Goal: Transaction & Acquisition: Purchase product/service

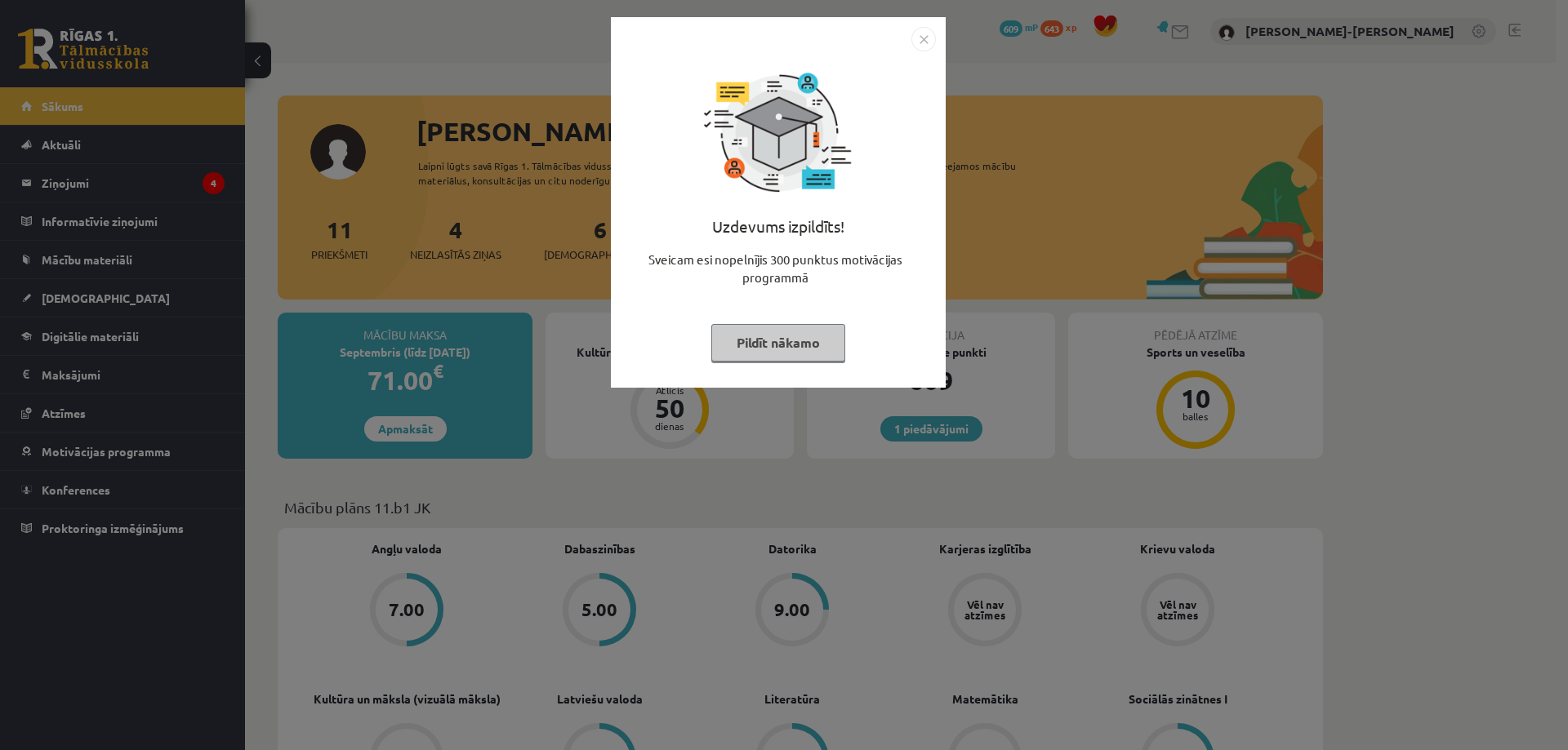
click at [782, 351] on button "Pildīt nākamo" at bounding box center [778, 342] width 134 height 37
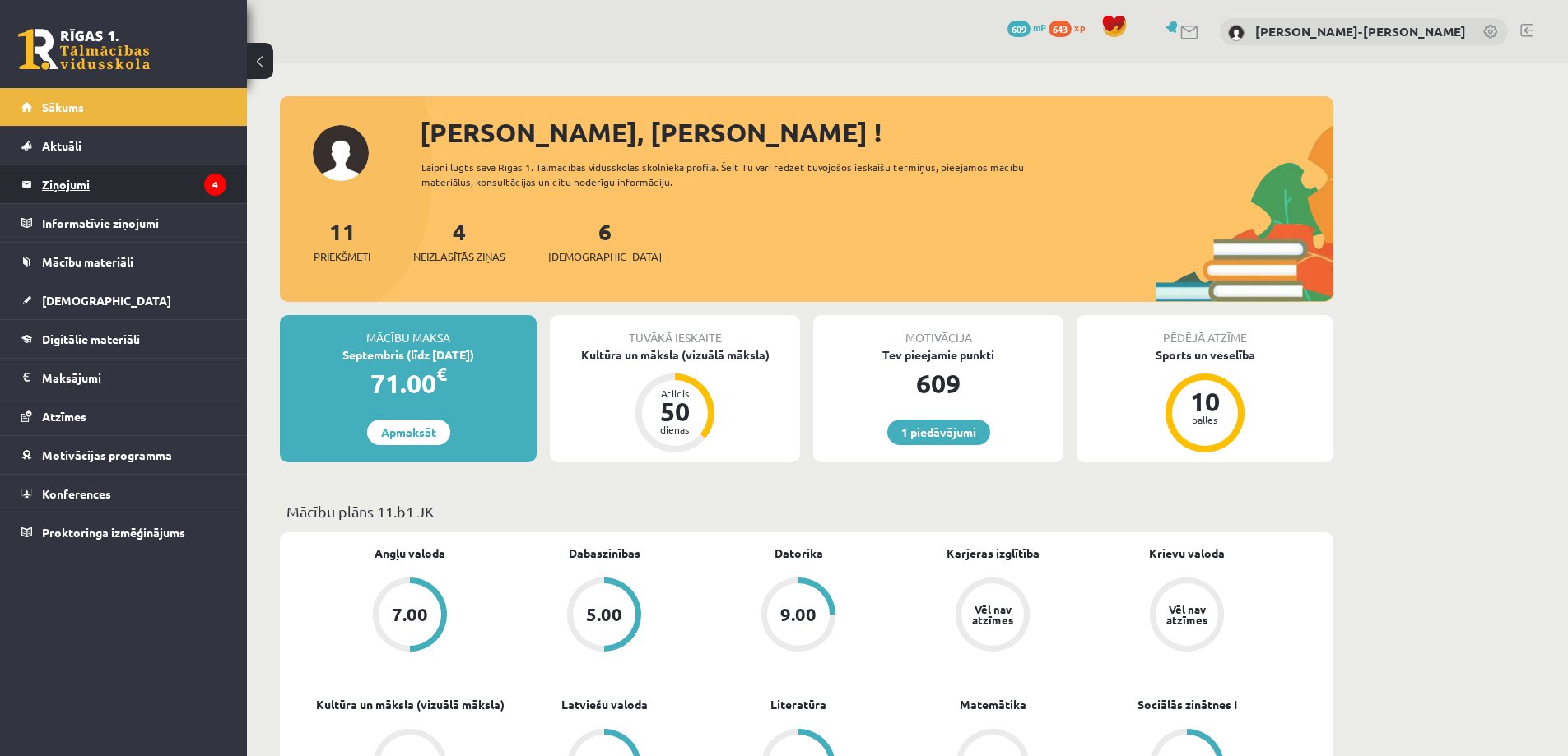
click at [86, 177] on legend "Ziņojumi 4" at bounding box center [134, 184] width 185 height 37
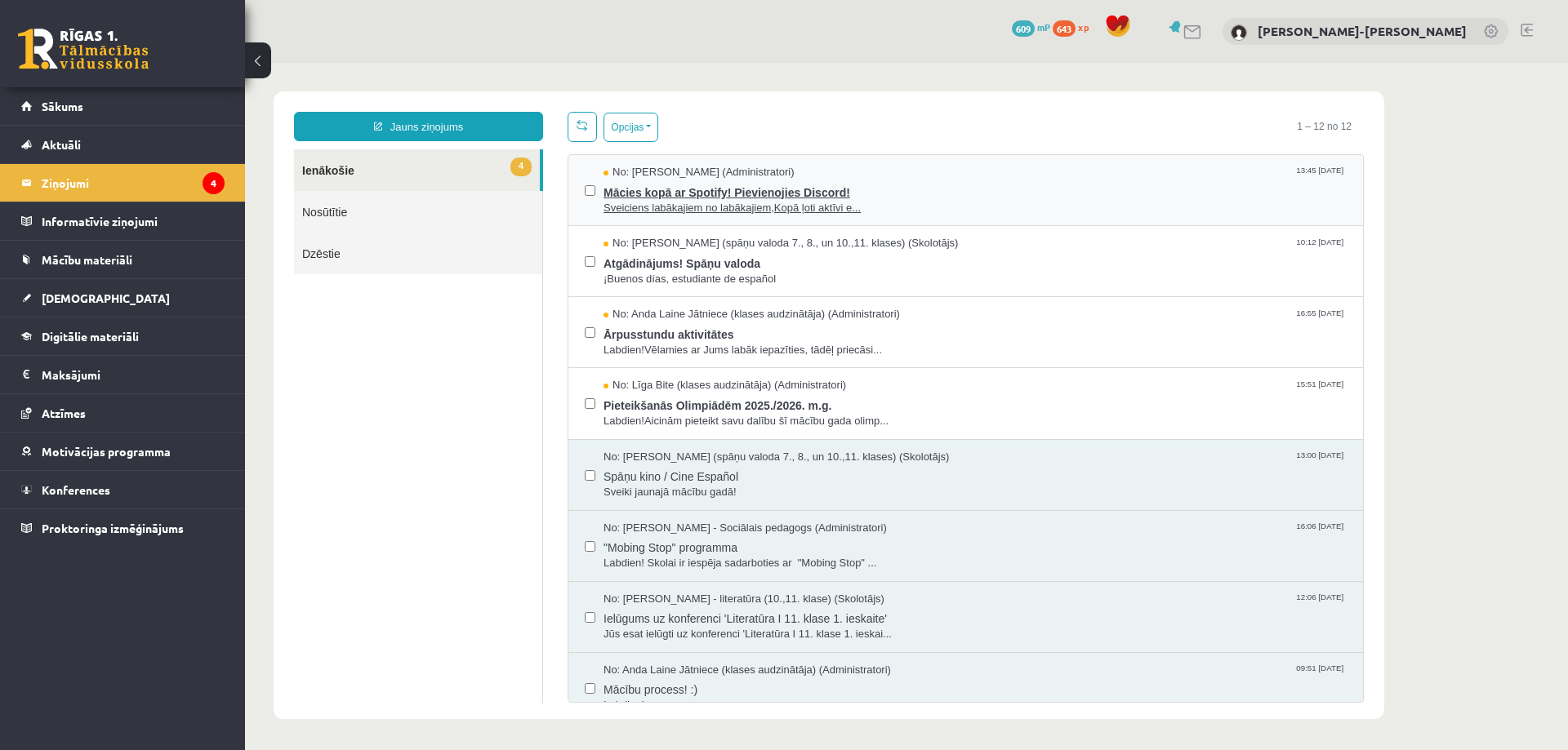
click at [728, 208] on span "Sveiciens labākajiem no labākajiem,Kopā ļoti aktīvi e..." at bounding box center [975, 209] width 743 height 16
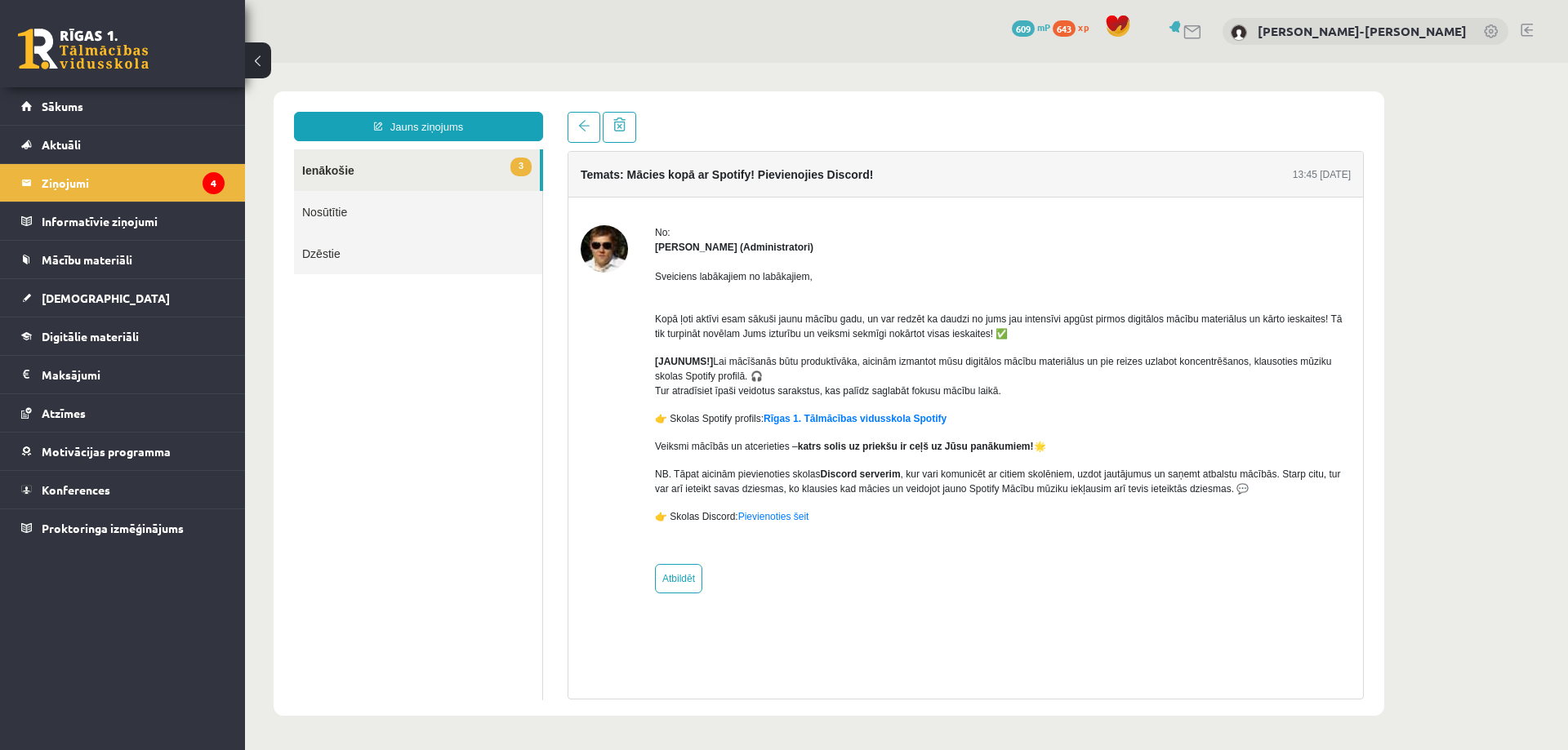
click at [349, 160] on link "3 Ienākošie" at bounding box center [417, 170] width 246 height 42
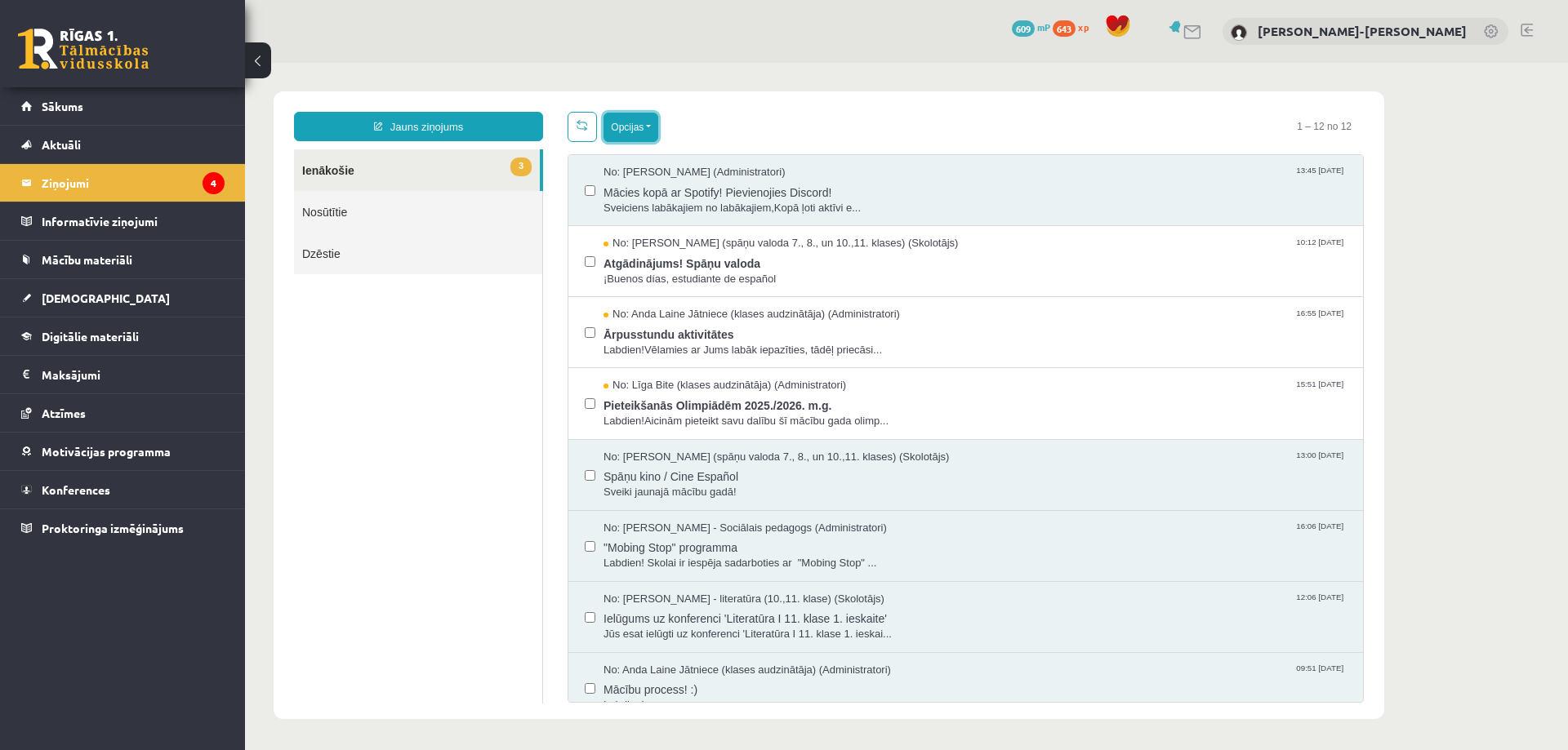
click at [649, 134] on button "Opcijas" at bounding box center [631, 126] width 55 height 29
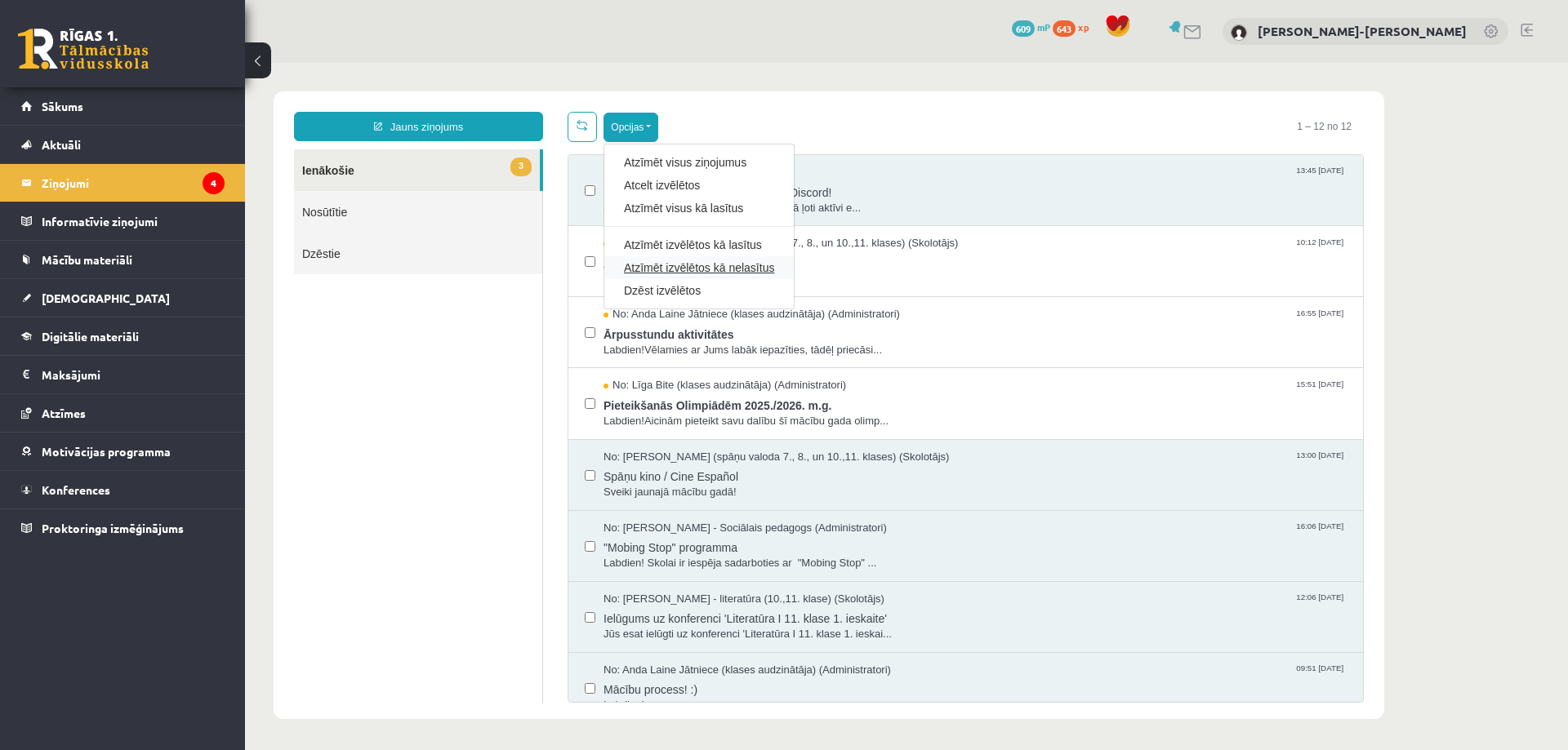
click at [696, 266] on link "Atzīmēt izvēlētos kā nelasītus" at bounding box center [699, 267] width 150 height 16
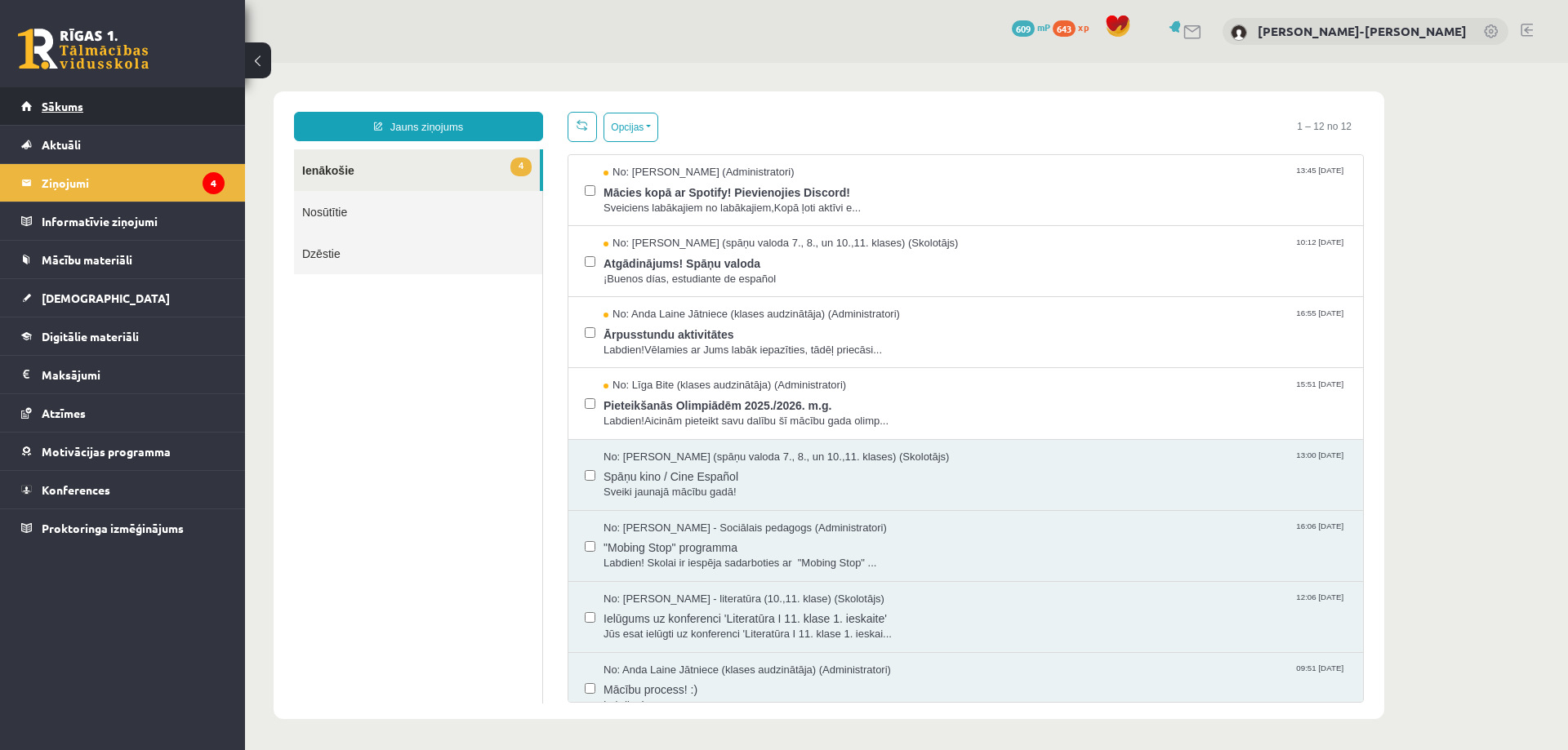
click at [69, 111] on span "Sākums" at bounding box center [62, 106] width 42 height 15
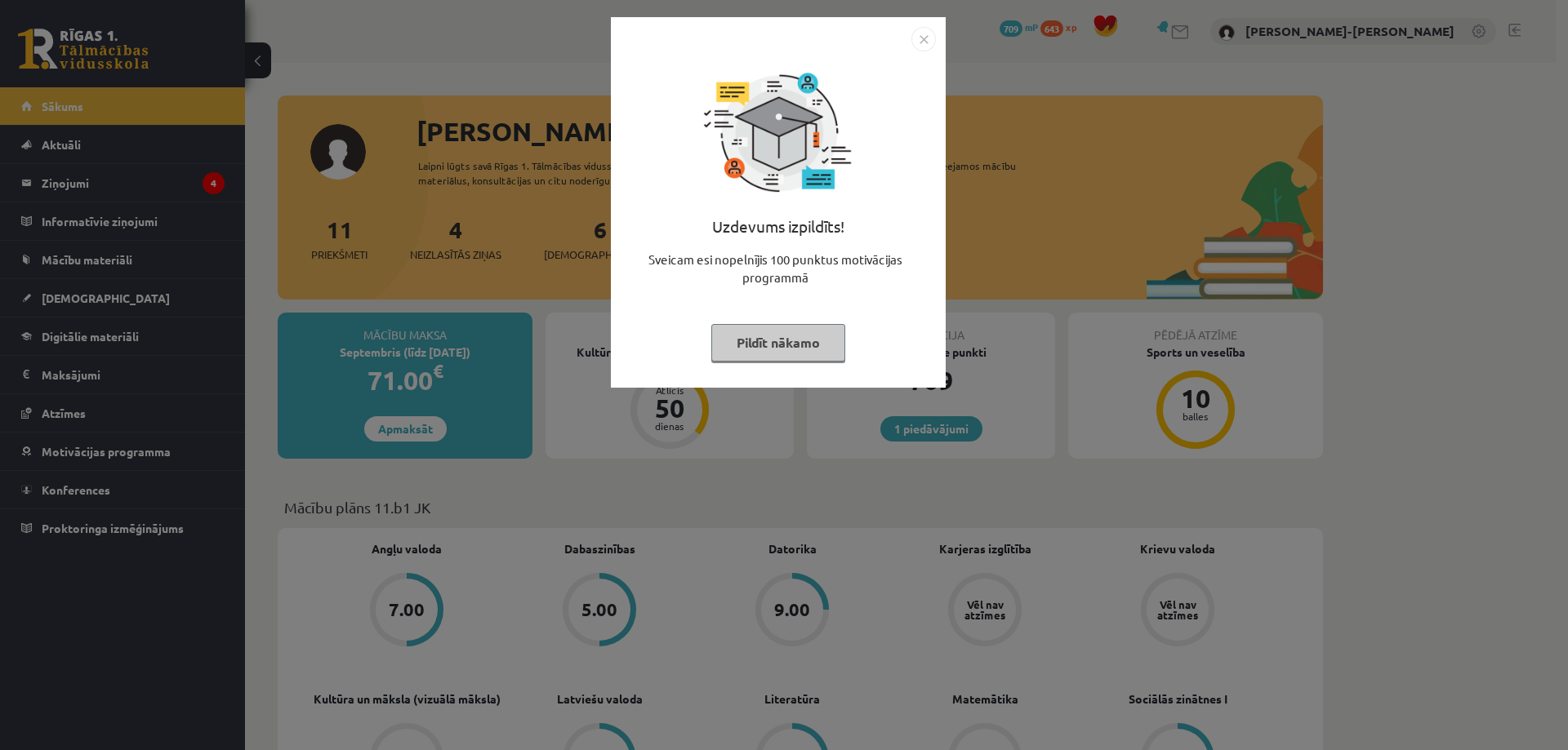
click at [796, 348] on button "Pildīt nākamo" at bounding box center [778, 342] width 134 height 37
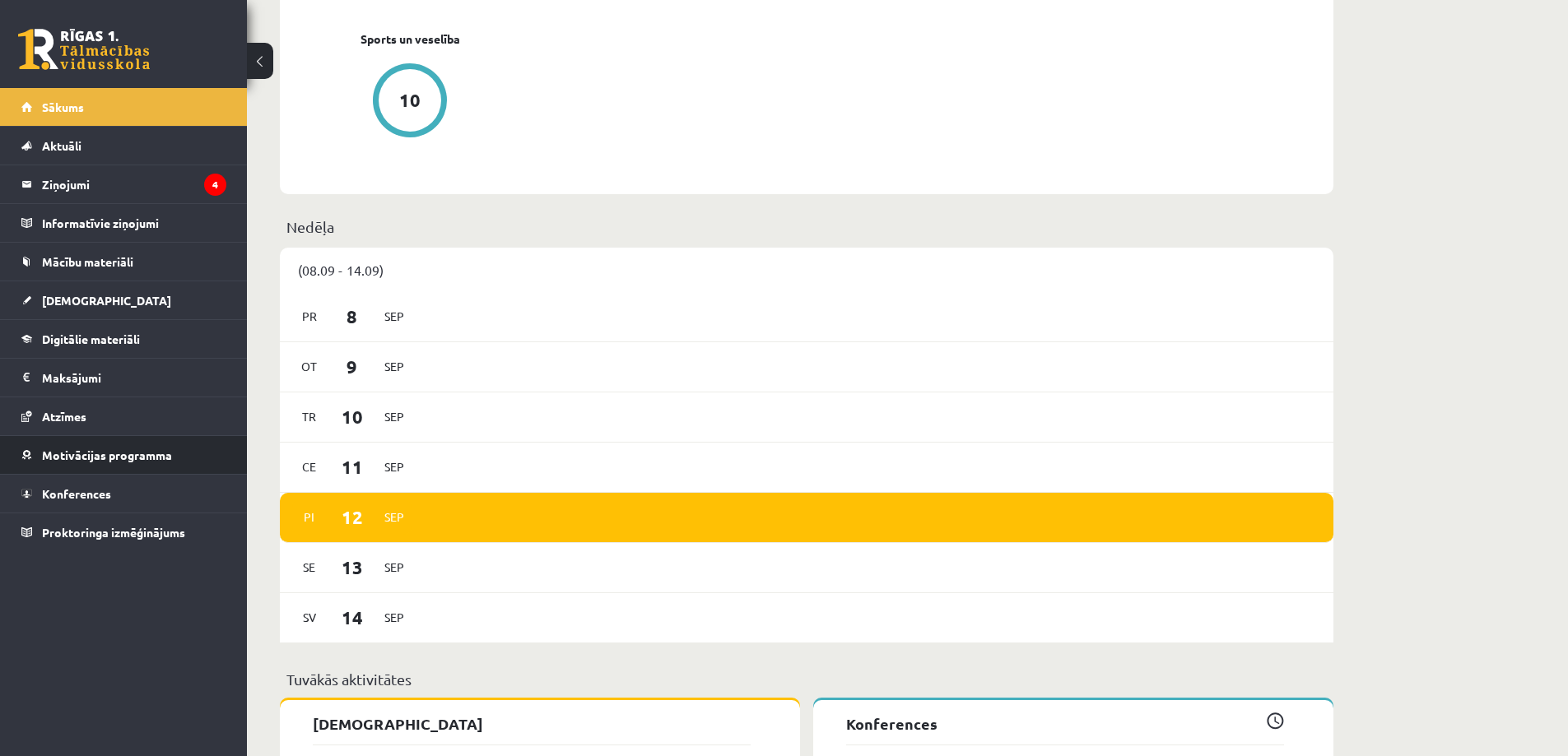
scroll to position [823, 0]
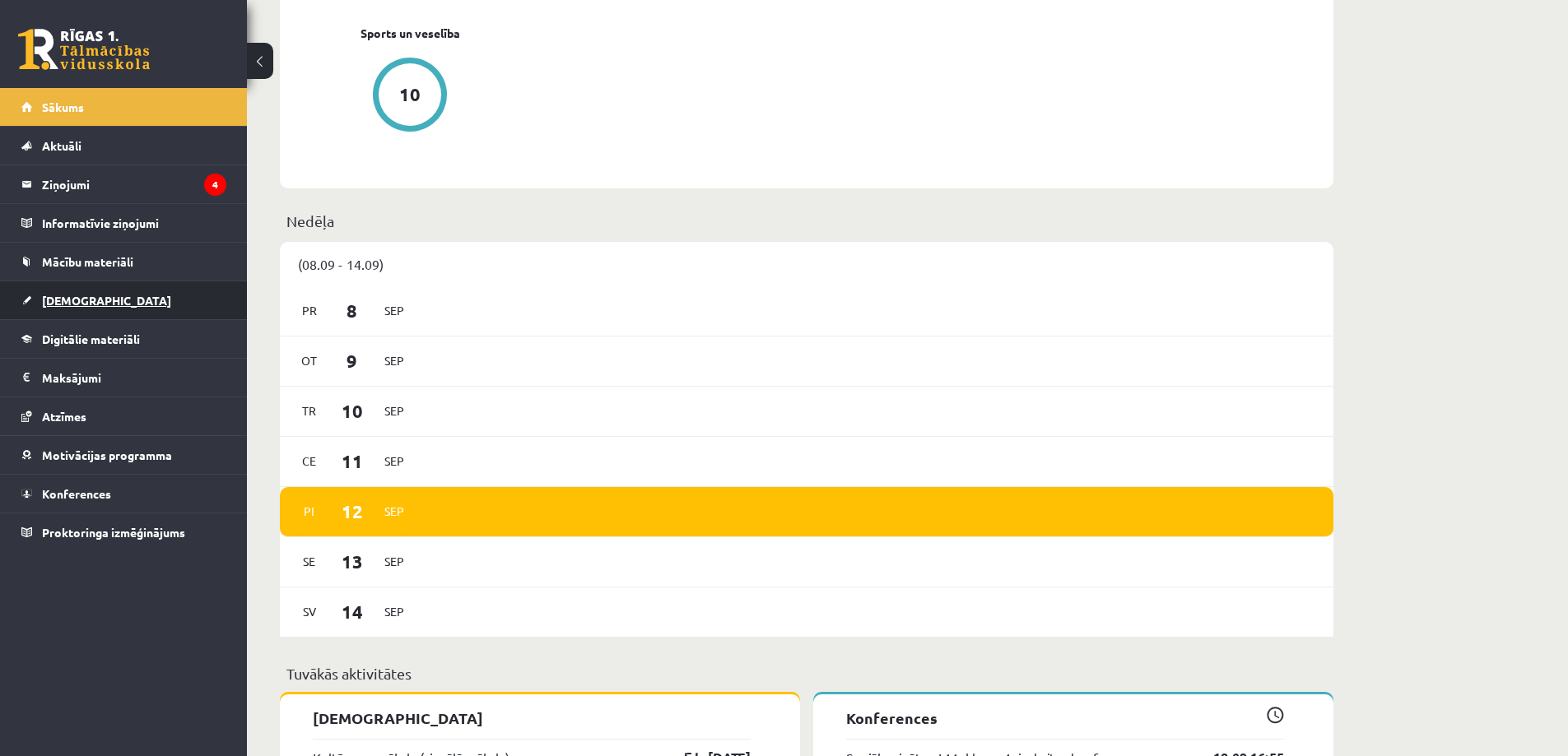
click at [71, 301] on span "[DEMOGRAPHIC_DATA]" at bounding box center [106, 300] width 129 height 15
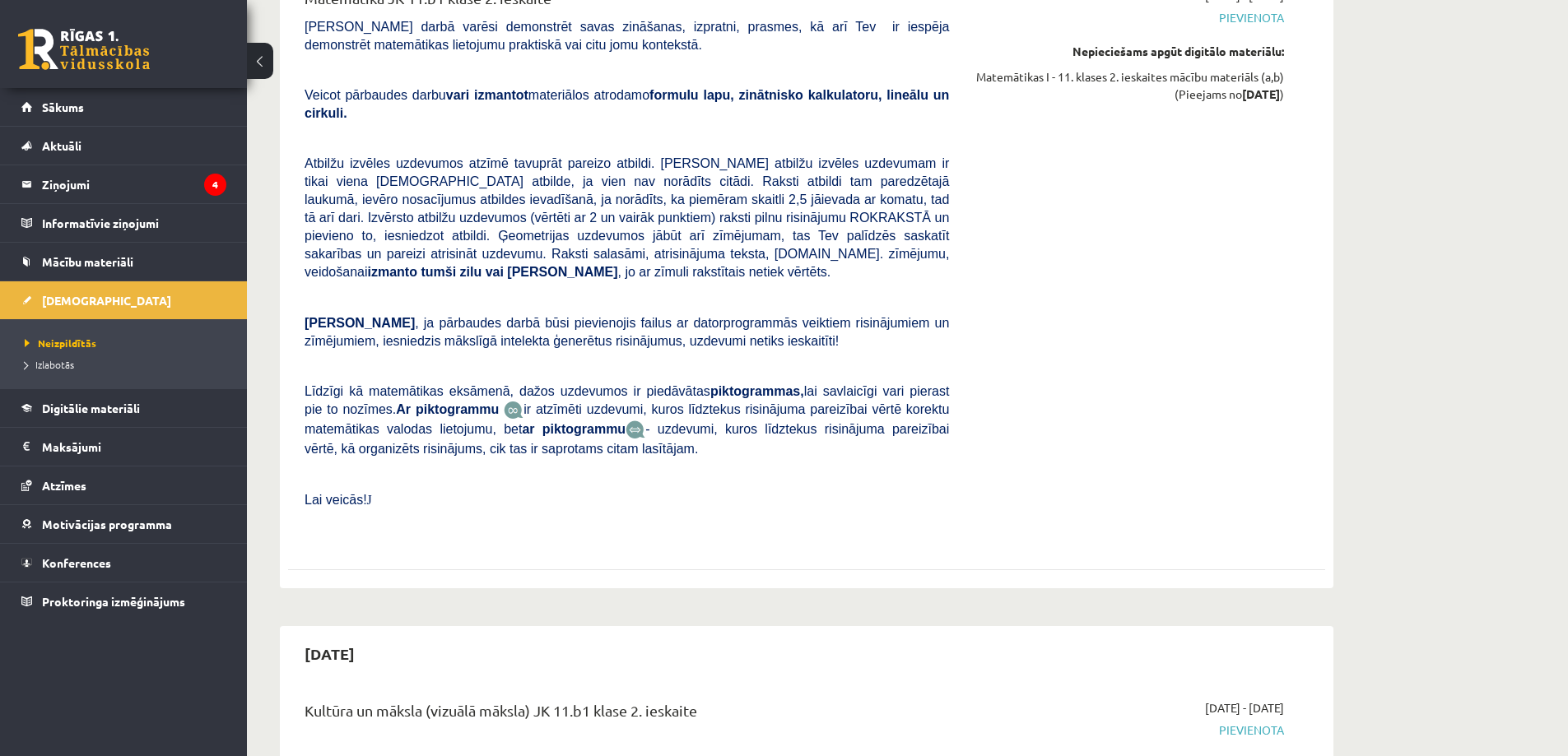
scroll to position [3949, 0]
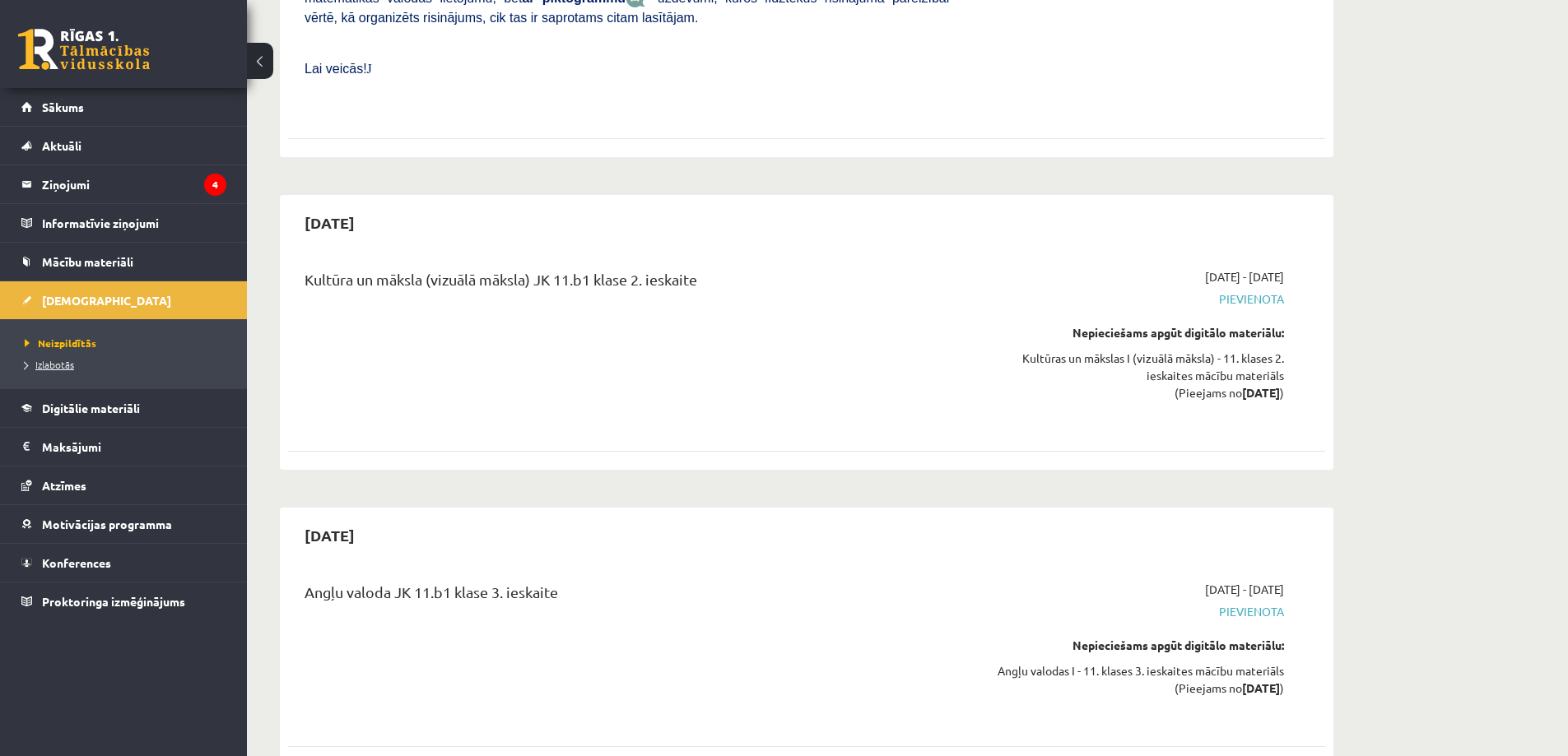
click at [59, 370] on link "Izlabotās" at bounding box center [128, 365] width 206 height 15
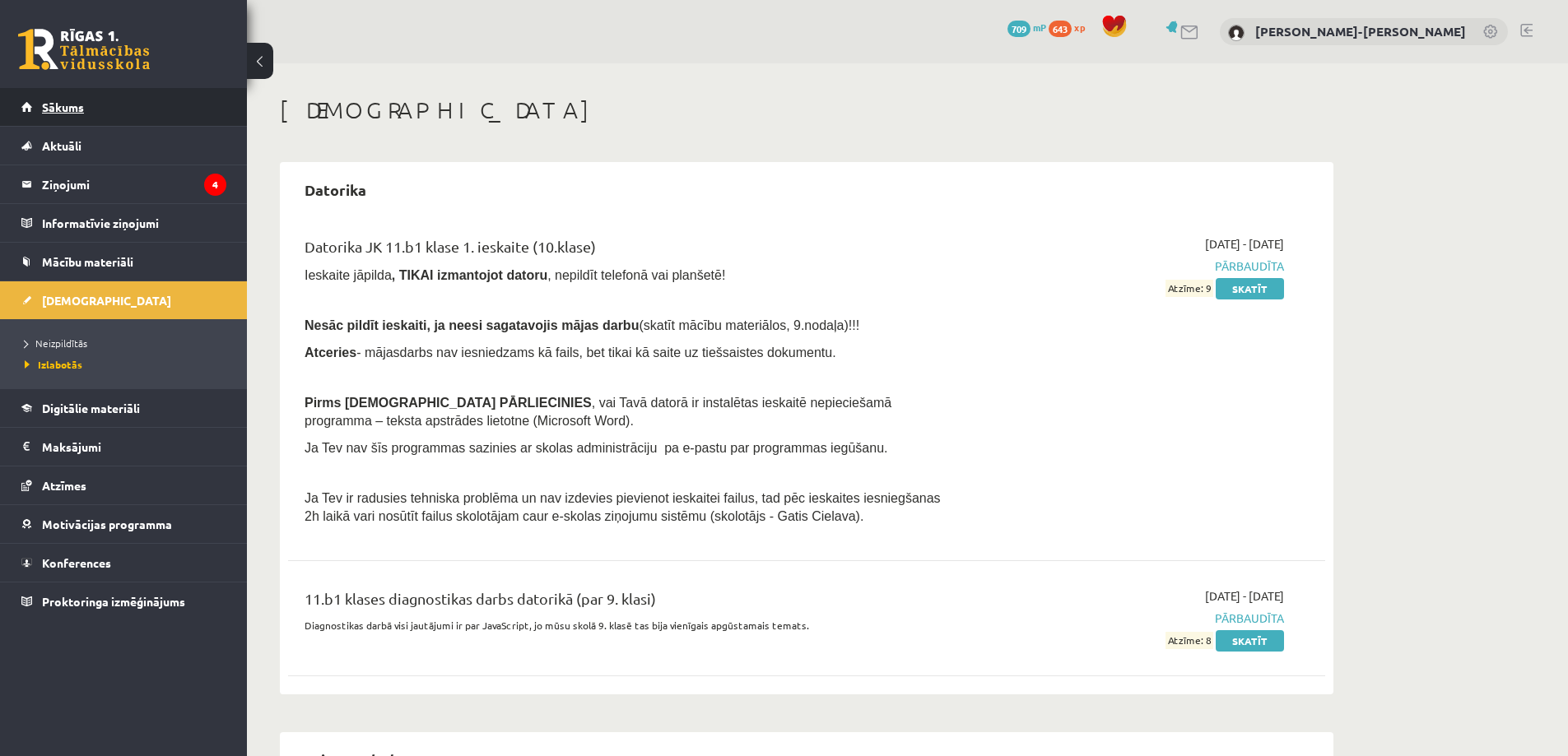
click at [62, 113] on link "Sākums" at bounding box center [124, 107] width 205 height 37
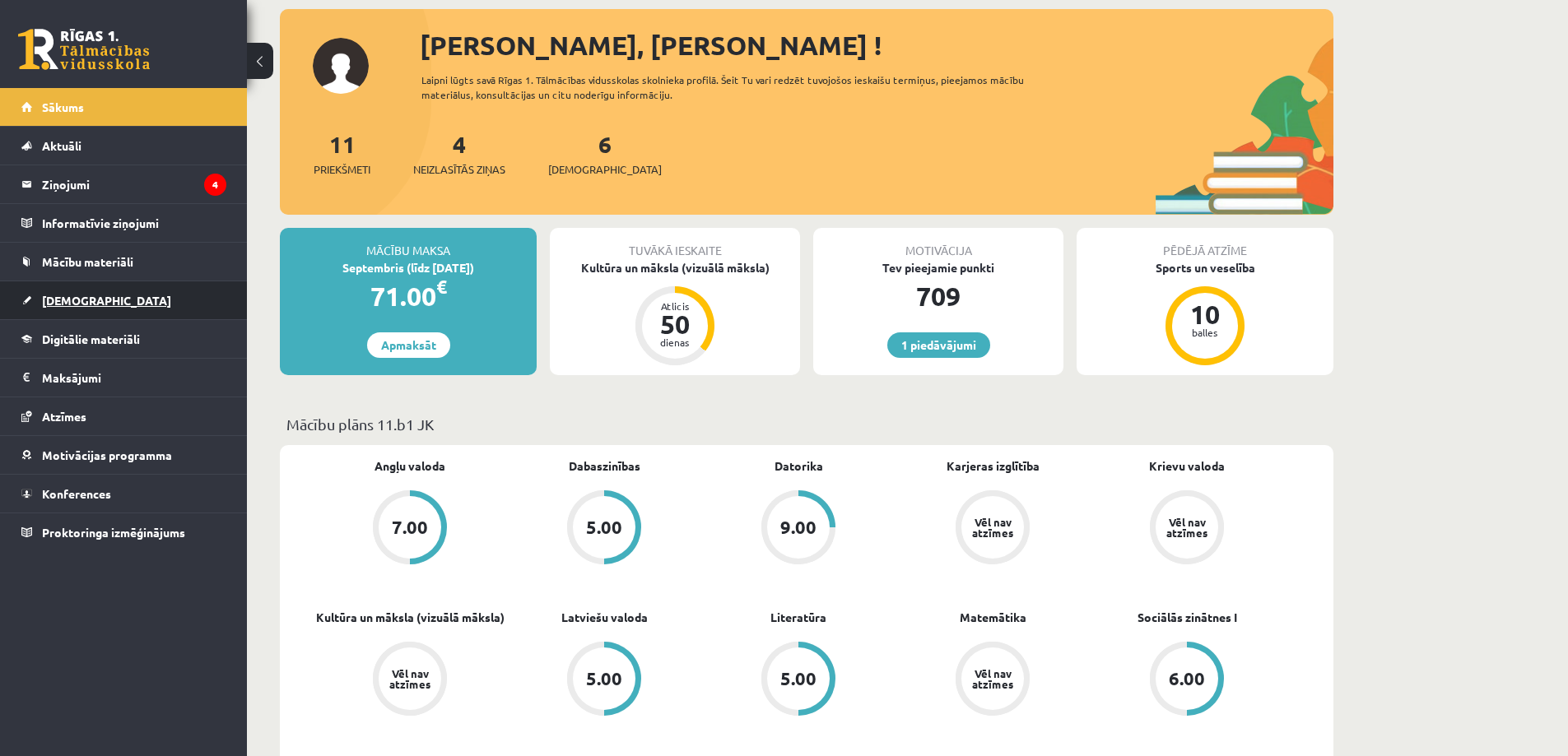
scroll to position [82, 0]
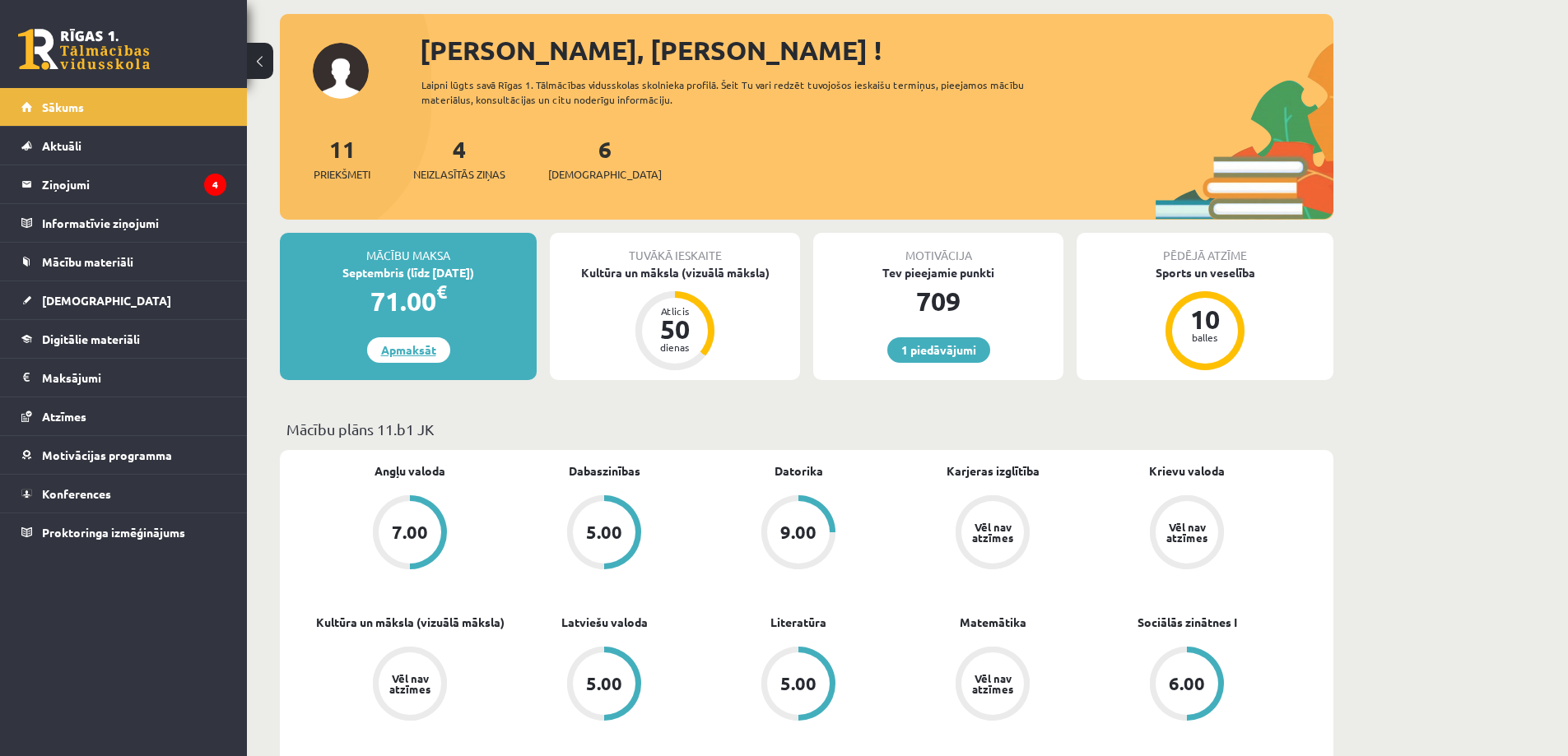
click at [419, 344] on link "Apmaksāt" at bounding box center [409, 349] width 83 height 26
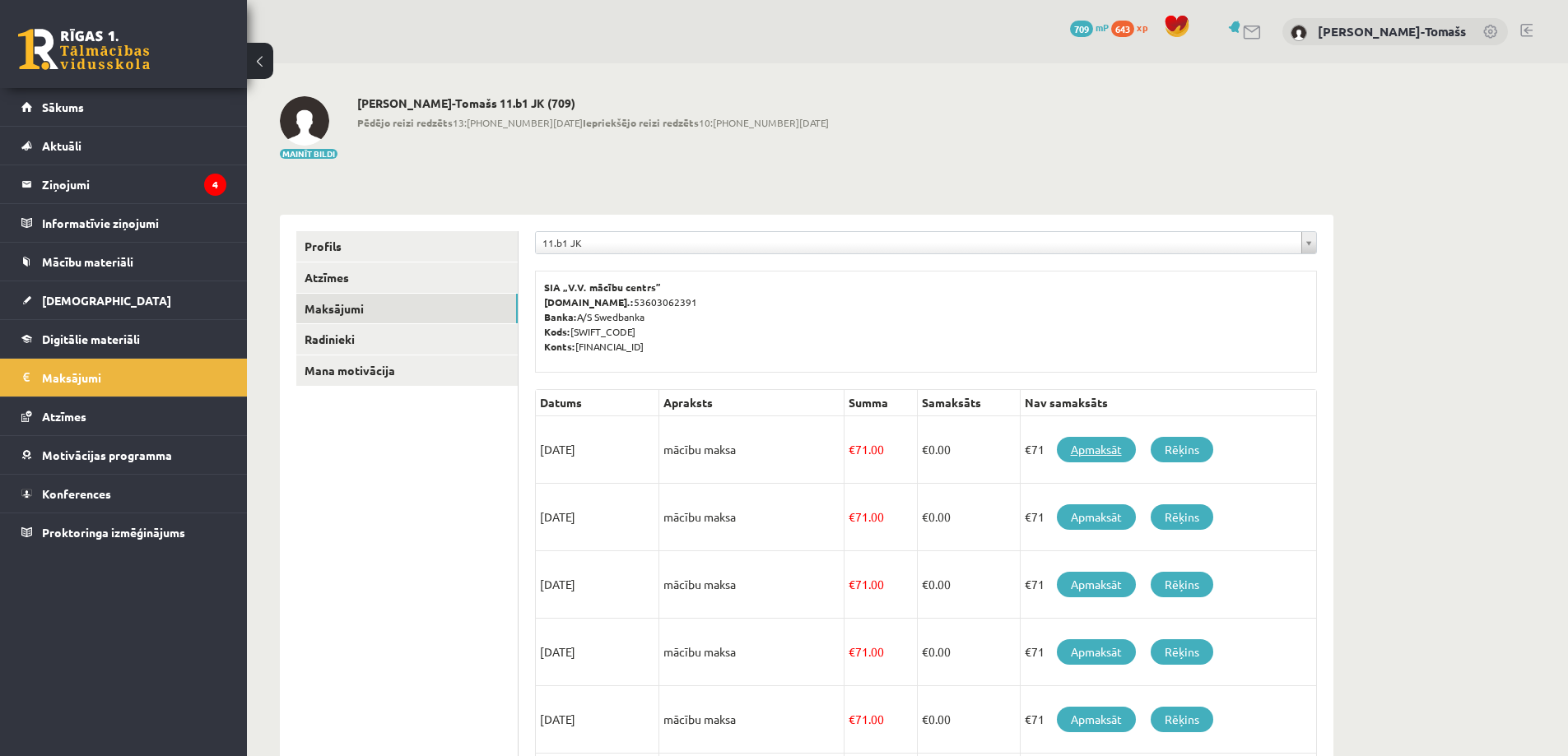
click at [1109, 450] on link "Apmaksāt" at bounding box center [1096, 449] width 79 height 26
click at [1085, 451] on link "Apmaksāt" at bounding box center [1096, 449] width 79 height 26
click at [69, 109] on span "Sākums" at bounding box center [62, 107] width 42 height 15
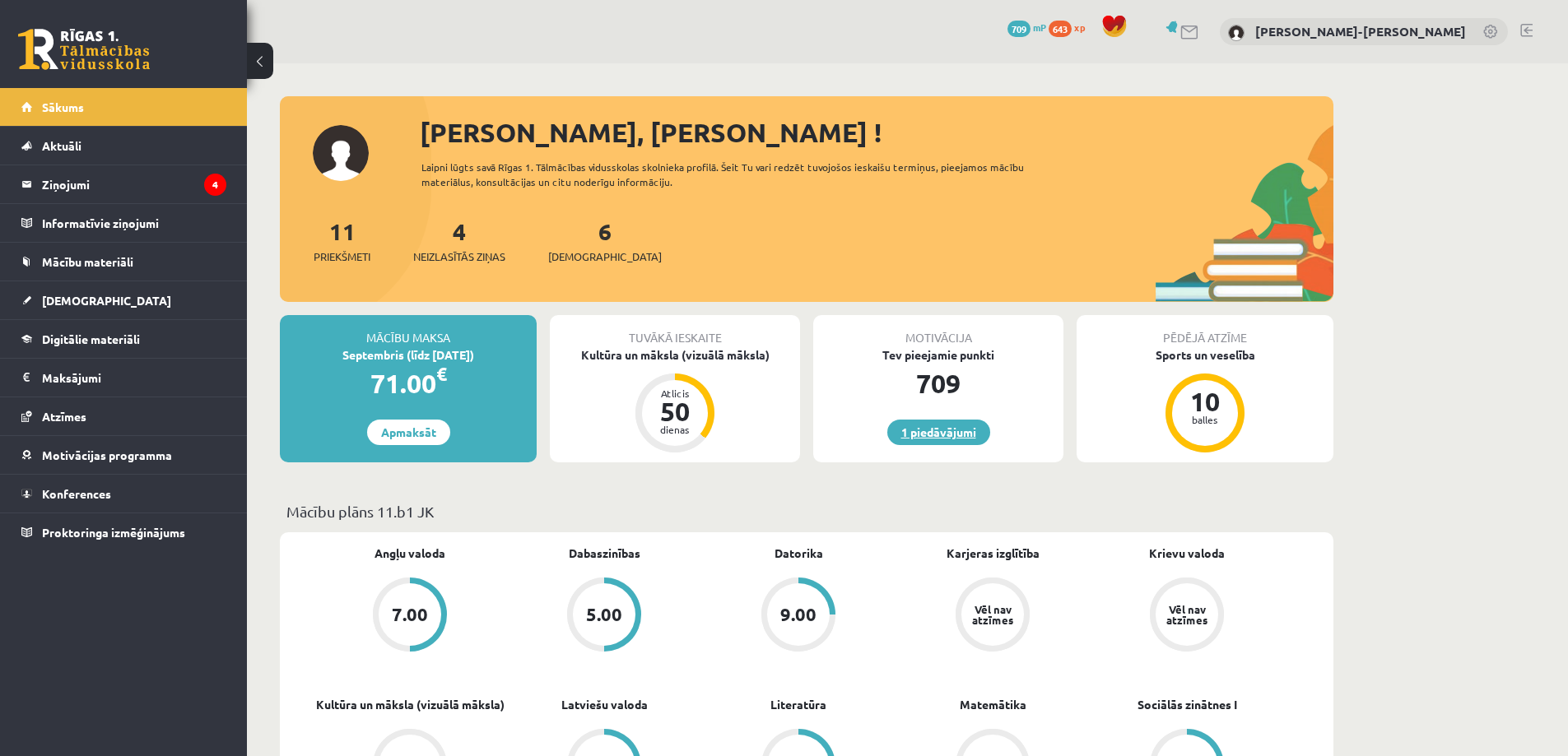
click at [924, 439] on link "1 piedāvājumi" at bounding box center [938, 432] width 103 height 26
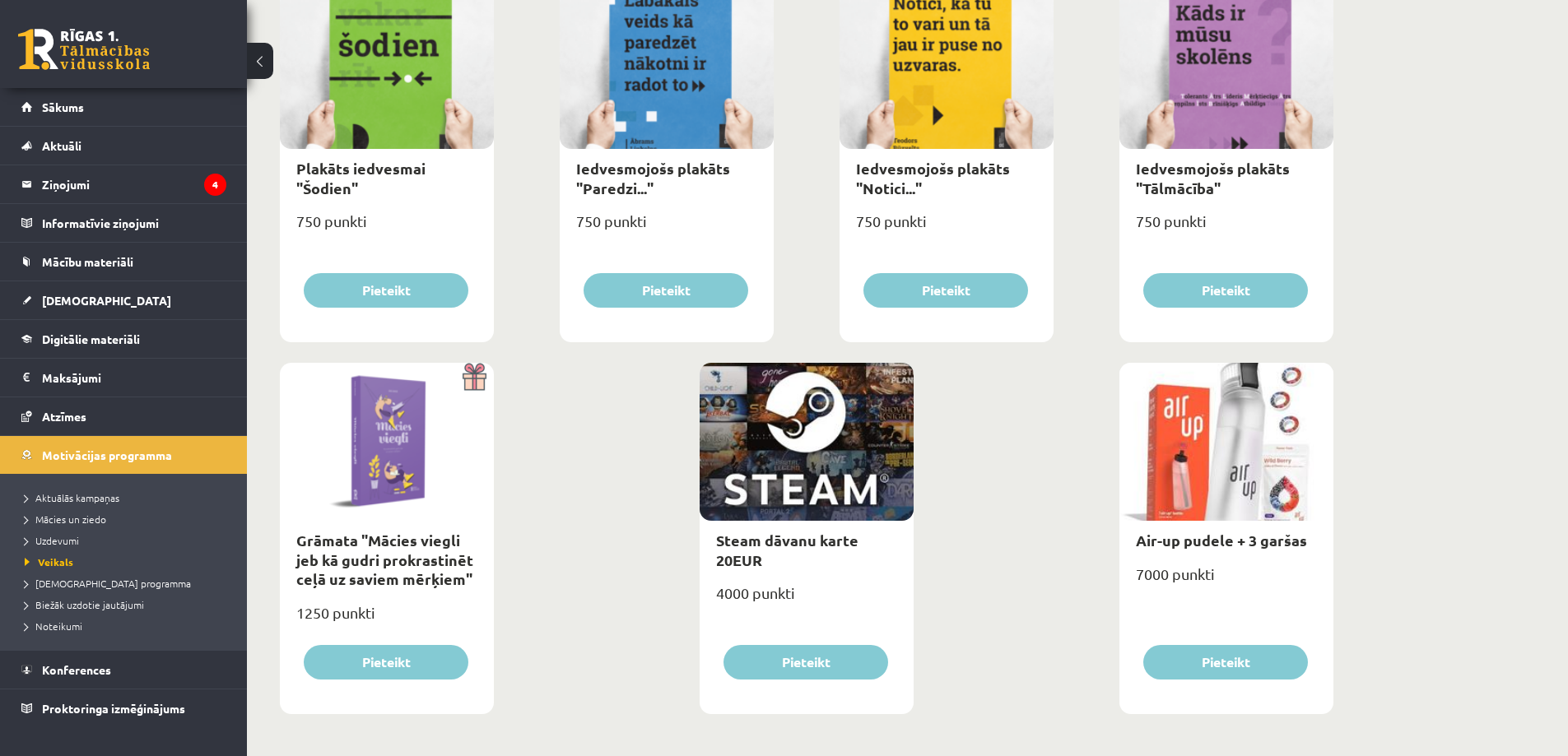
scroll to position [1771, 0]
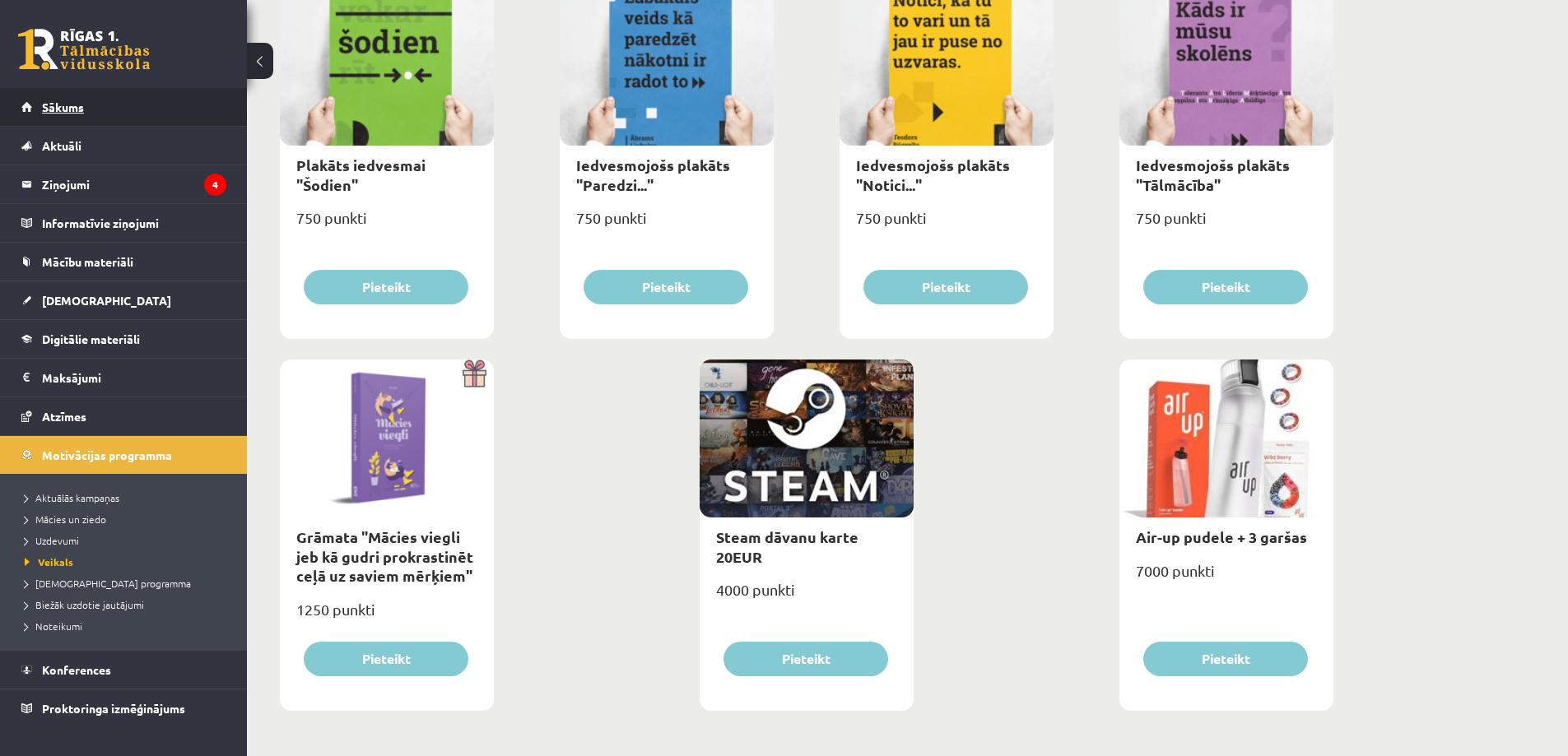
click at [66, 111] on span "Sākums" at bounding box center [62, 107] width 42 height 15
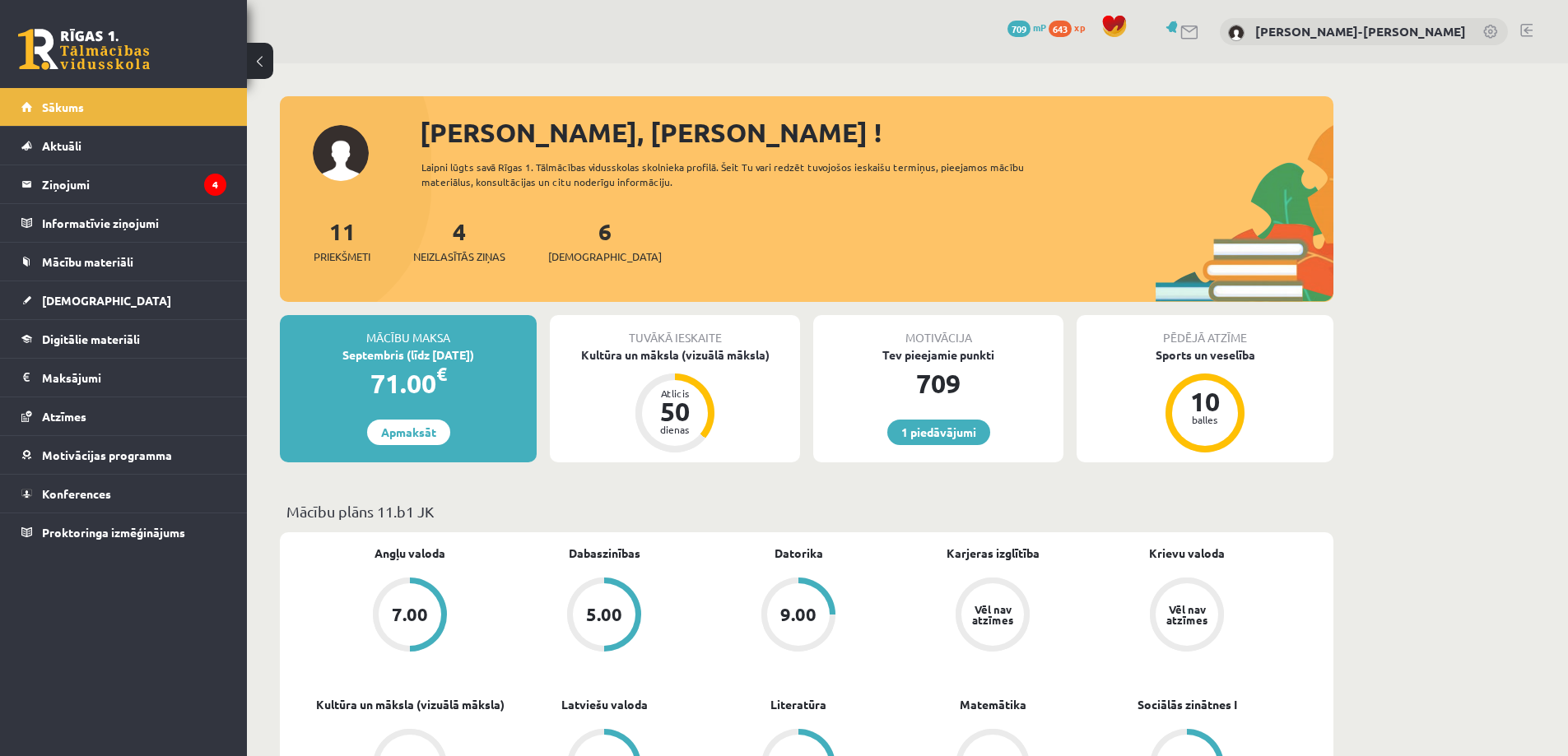
click at [1526, 31] on link at bounding box center [1526, 30] width 12 height 13
